Goal: Information Seeking & Learning: Learn about a topic

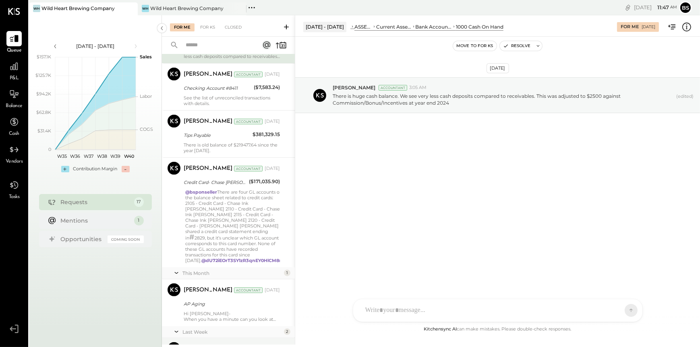
scroll to position [641, 0]
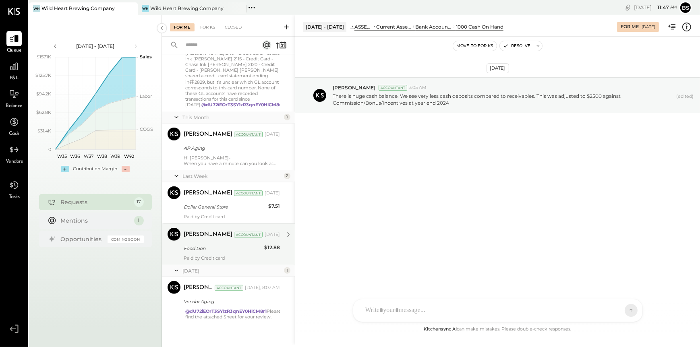
click at [232, 232] on div "[PERSON_NAME] Accountant [DATE]" at bounding box center [232, 234] width 96 height 11
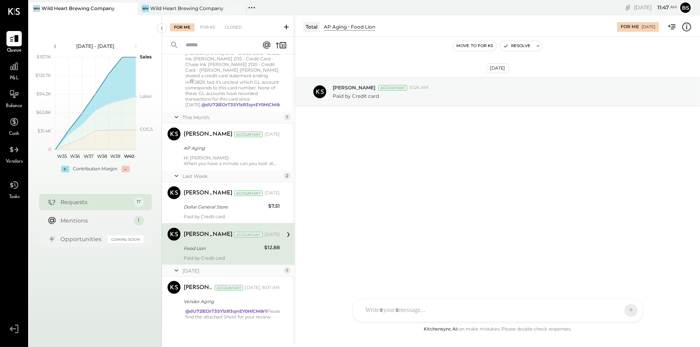
click at [477, 313] on div at bounding box center [497, 310] width 289 height 23
click at [619, 309] on icon at bounding box center [616, 310] width 8 height 8
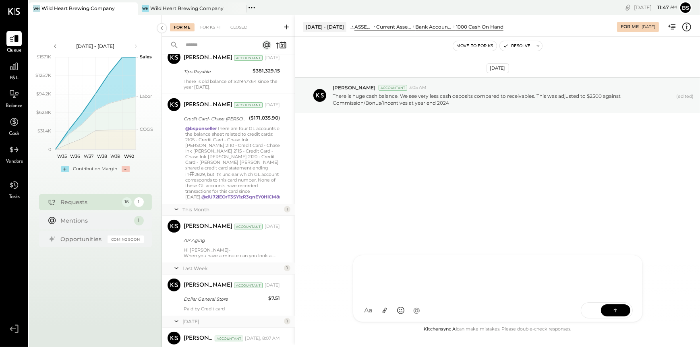
scroll to position [600, 0]
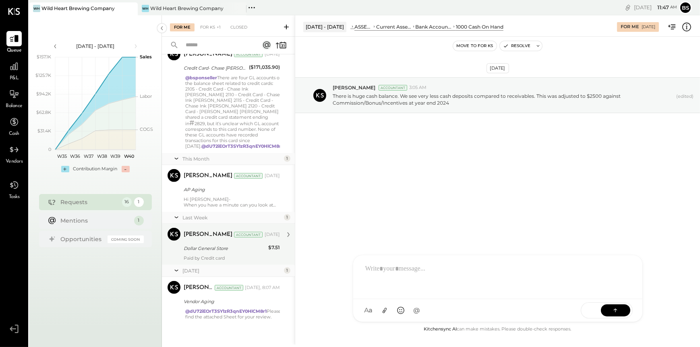
click at [249, 245] on div "Dollar General Store" at bounding box center [225, 249] width 82 height 8
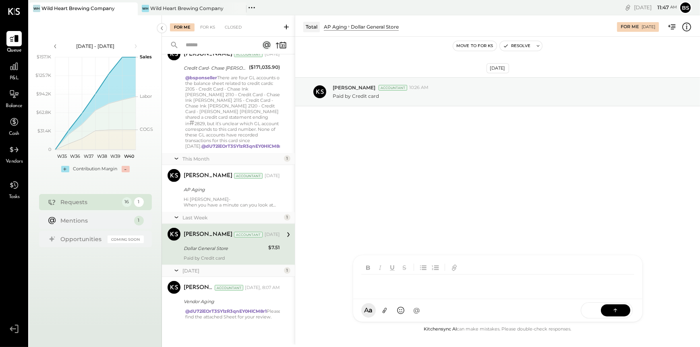
click at [468, 293] on div at bounding box center [490, 284] width 259 height 18
drag, startPoint x: 626, startPoint y: 309, endPoint x: 622, endPoint y: 310, distance: 4.7
click at [626, 309] on button at bounding box center [615, 310] width 29 height 12
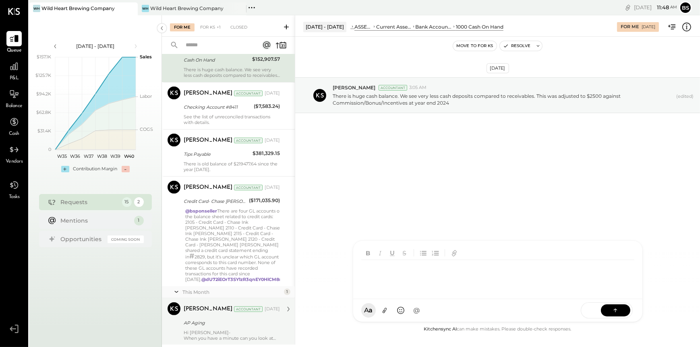
scroll to position [547, 0]
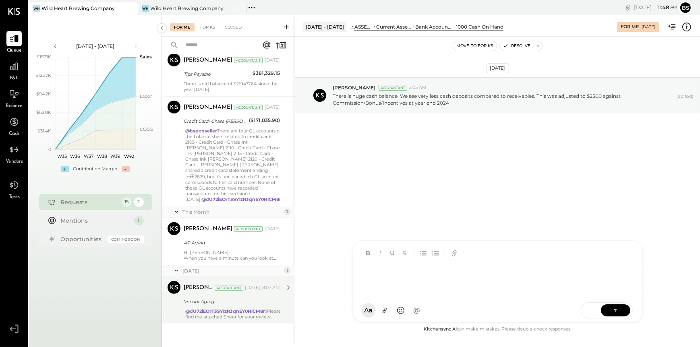
click at [264, 298] on div "Vendor Aging" at bounding box center [231, 302] width 94 height 8
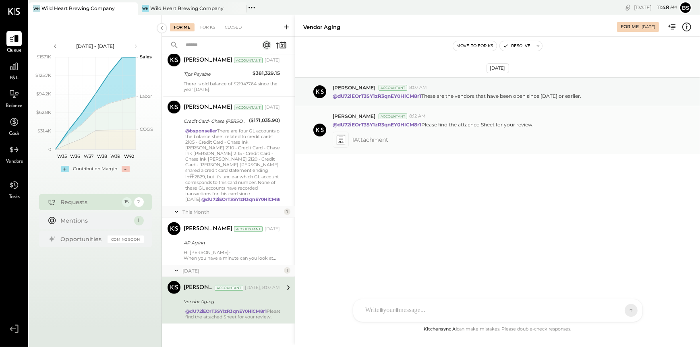
click at [341, 140] on icon at bounding box center [340, 139] width 8 height 9
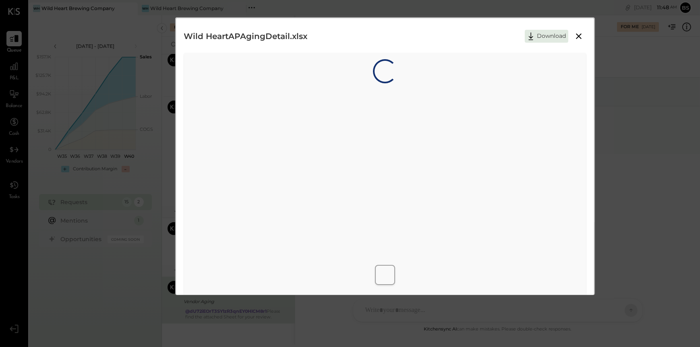
click at [341, 140] on div "Loading…" at bounding box center [385, 178] width 402 height 250
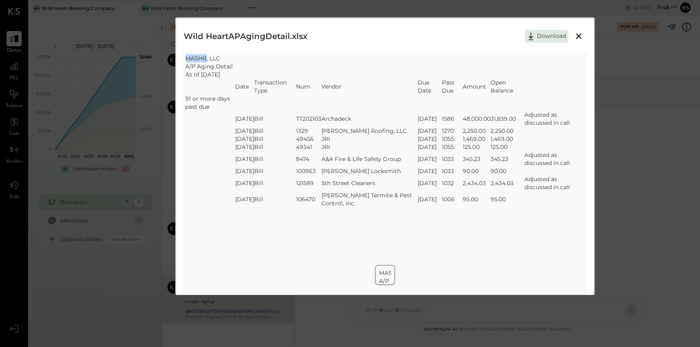
click at [336, 250] on div "SheetJS Table Export MASHR, LLC A/P Aging Detail As of [DATE] Date Transaction …" at bounding box center [385, 180] width 402 height 254
drag, startPoint x: 336, startPoint y: 250, endPoint x: 286, endPoint y: 248, distance: 50.4
click at [286, 248] on div "SheetJS Table Export MASHR, LLC A/P Aging Detail As of [DATE] Date Transaction …" at bounding box center [385, 180] width 402 height 254
click at [575, 41] on button at bounding box center [579, 36] width 15 height 10
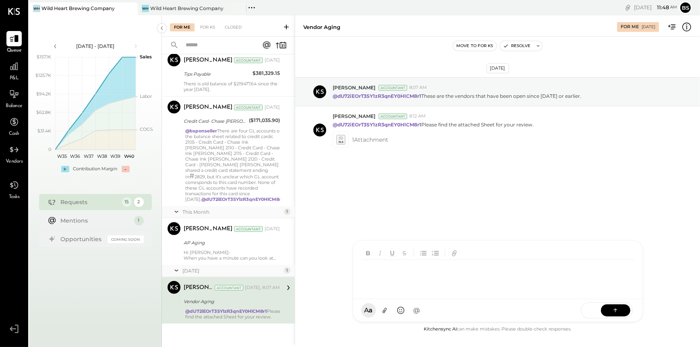
click at [423, 307] on div "AM [PERSON_NAME] [PERSON_NAME] [PERSON_NAME] B bsponseller MESSAGE SUGGESTION R…" at bounding box center [498, 282] width 290 height 82
click at [338, 140] on icon at bounding box center [340, 139] width 8 height 9
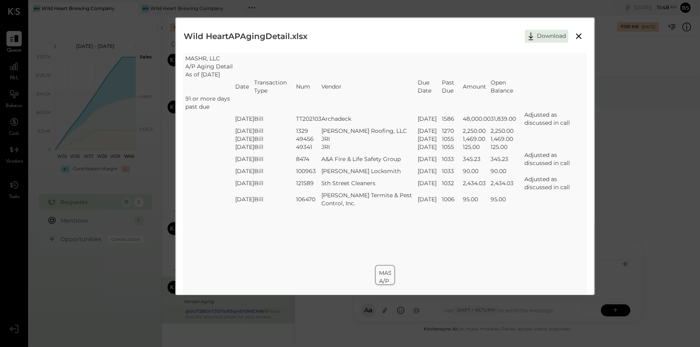
click at [578, 36] on icon at bounding box center [579, 36] width 6 height 6
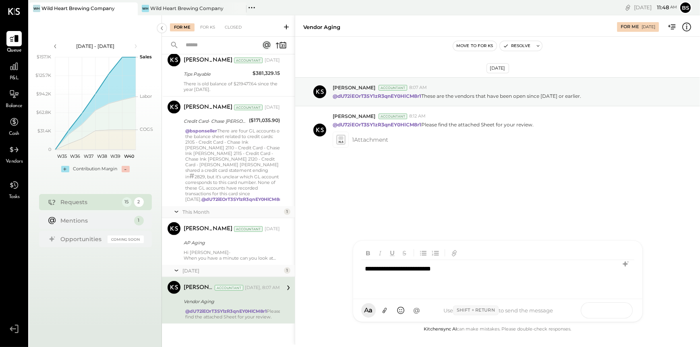
click at [610, 312] on button at bounding box center [615, 310] width 29 height 12
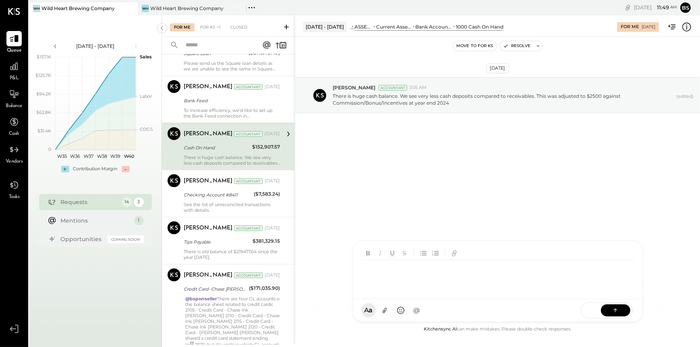
scroll to position [482, 0]
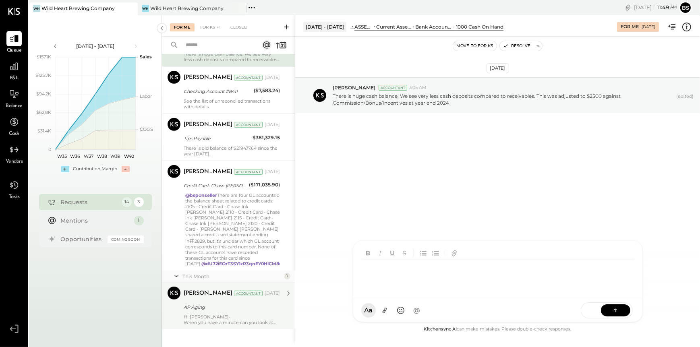
click at [218, 303] on div "AP Aging" at bounding box center [231, 307] width 94 height 8
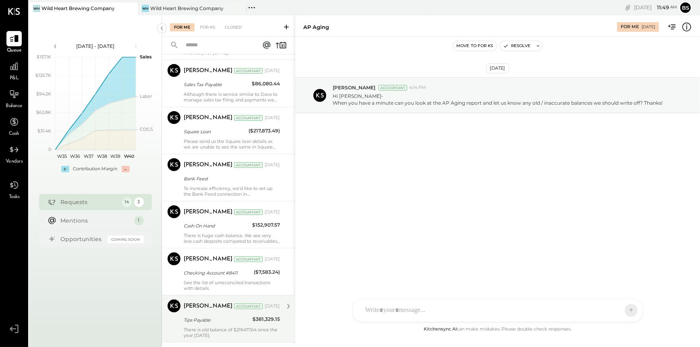
scroll to position [363, 0]
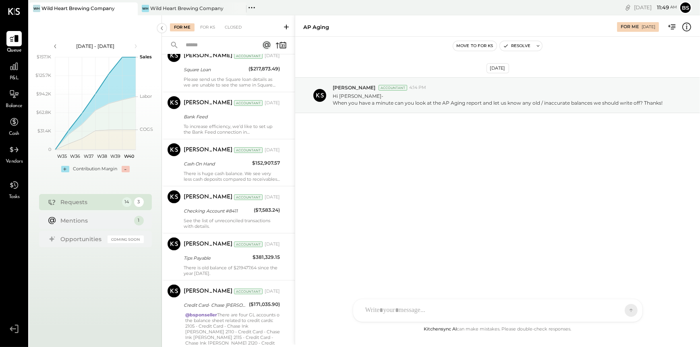
click at [15, 75] on span "P&L" at bounding box center [14, 78] width 9 height 7
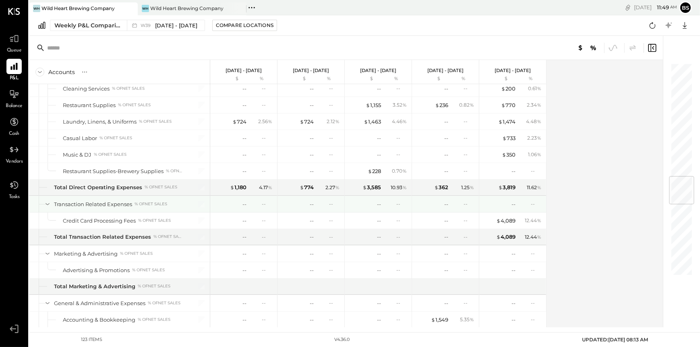
scroll to position [967, 0]
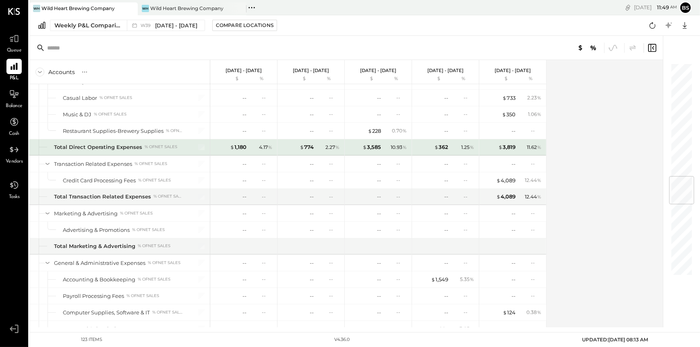
click at [148, 145] on div "% of NET SALES" at bounding box center [161, 147] width 33 height 6
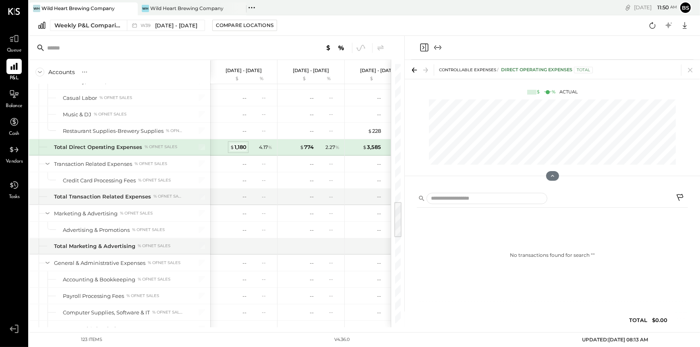
click at [239, 144] on div "$ 1,180" at bounding box center [238, 147] width 17 height 8
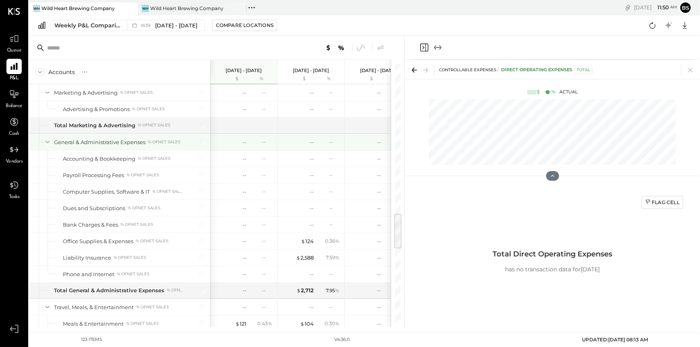
scroll to position [1168, 0]
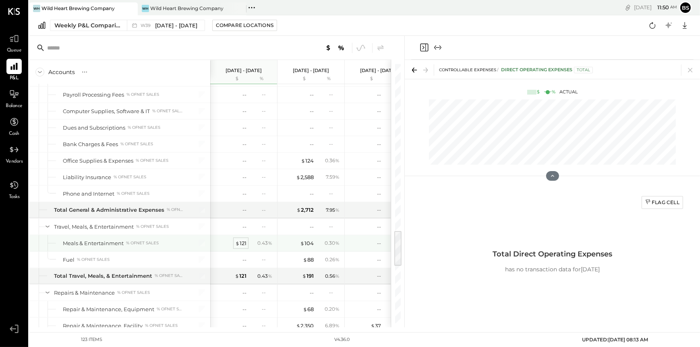
click at [243, 241] on div "$ 121" at bounding box center [240, 244] width 11 height 8
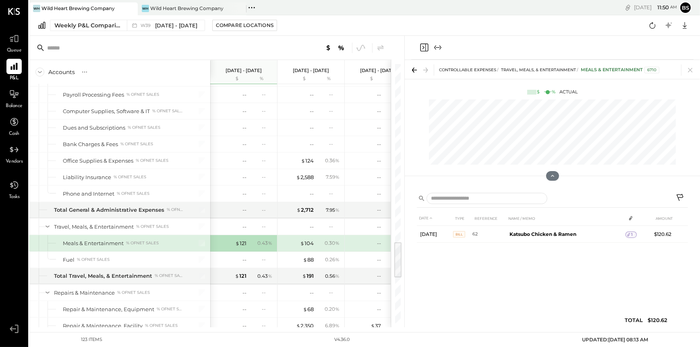
scroll to position [1249, 0]
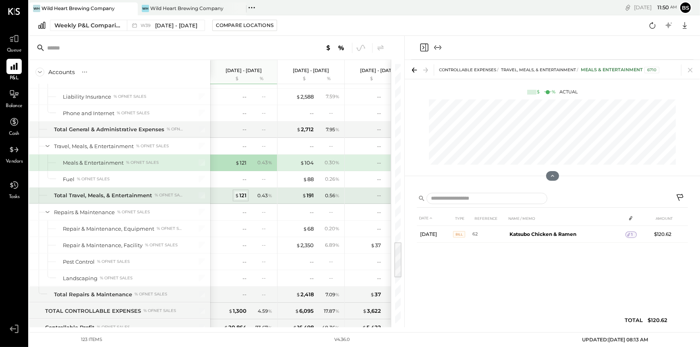
click at [241, 192] on div "$ 121" at bounding box center [241, 196] width 12 height 8
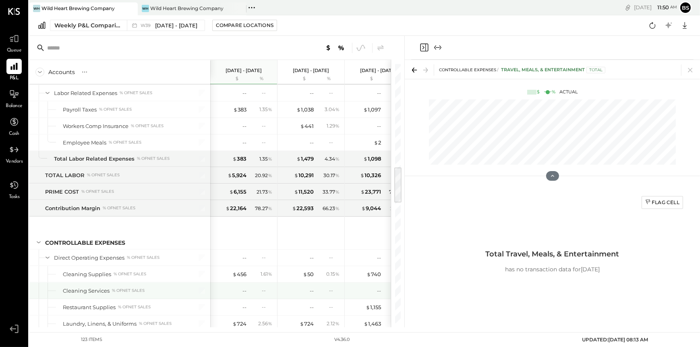
scroll to position [684, 0]
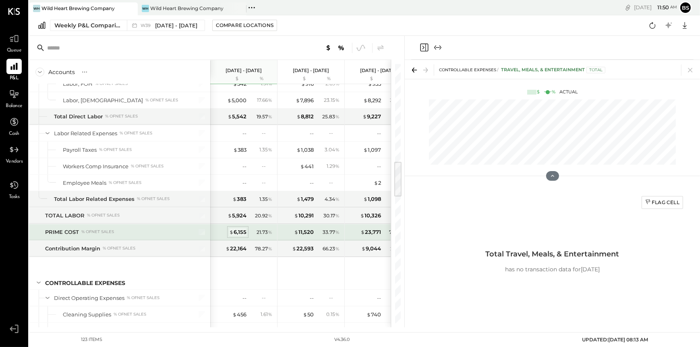
click at [243, 231] on div "$ 6,155" at bounding box center [237, 232] width 17 height 8
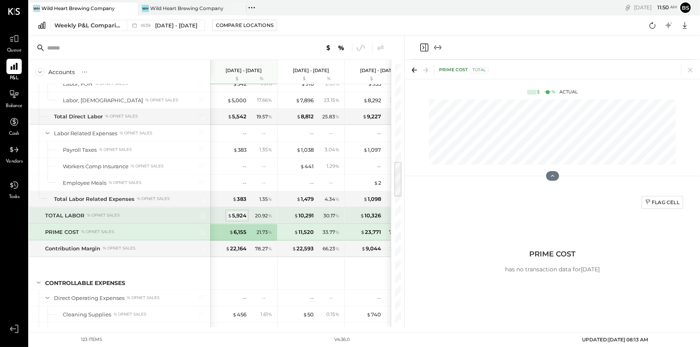
click at [243, 217] on div "$ 5,924" at bounding box center [237, 216] width 19 height 8
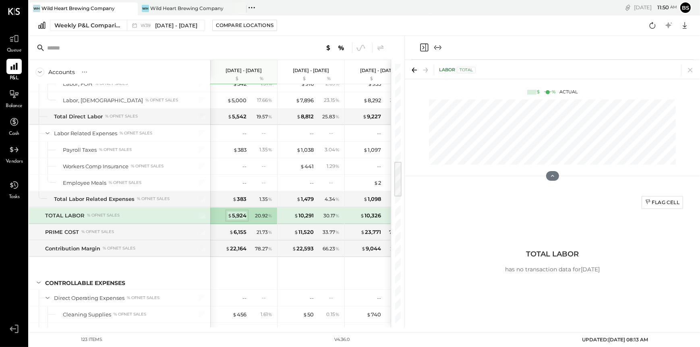
click at [241, 214] on div "$ 5,924" at bounding box center [237, 216] width 19 height 8
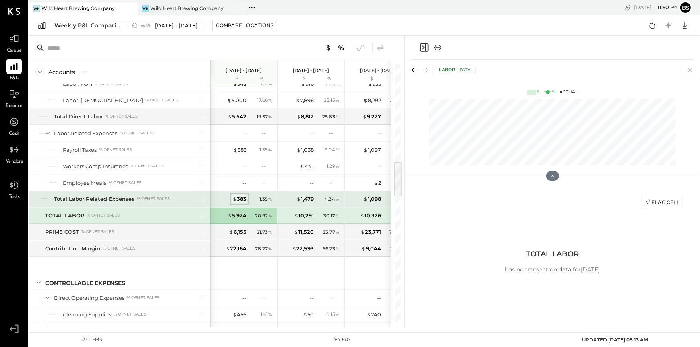
click at [239, 195] on div "$ 383" at bounding box center [239, 199] width 14 height 8
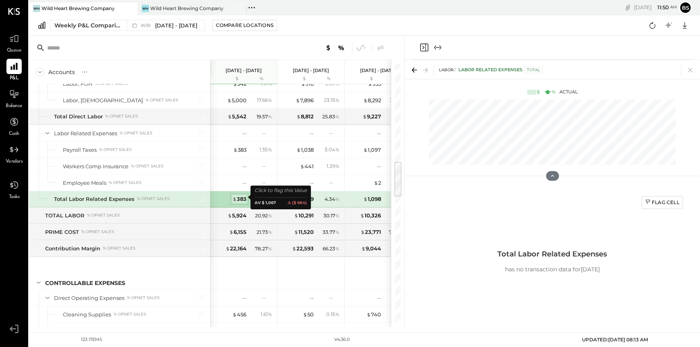
click at [239, 195] on div "$ 383" at bounding box center [239, 199] width 14 height 8
click at [243, 195] on div "$ 383" at bounding box center [239, 199] width 14 height 8
